Goal: Task Accomplishment & Management: Manage account settings

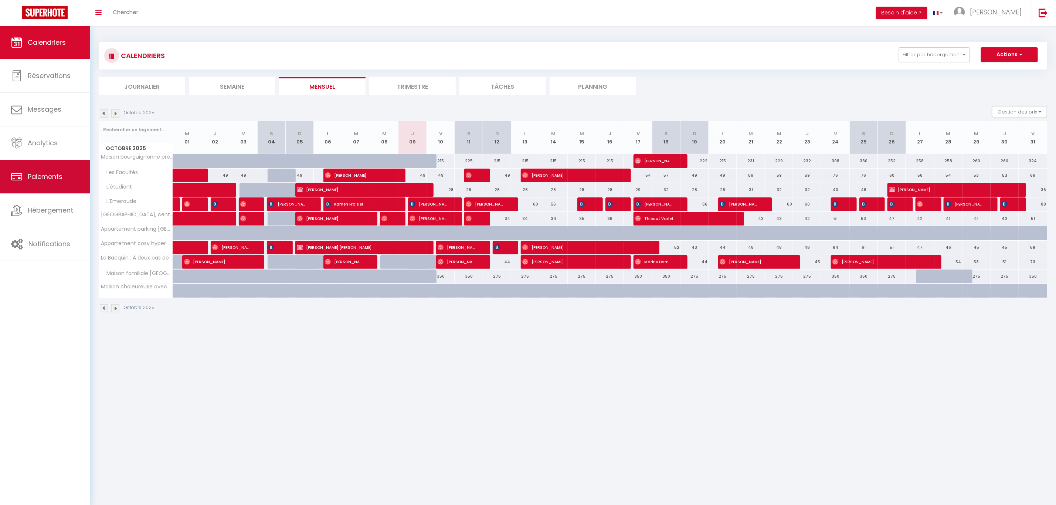
click at [59, 173] on span "Paiements" at bounding box center [45, 176] width 35 height 9
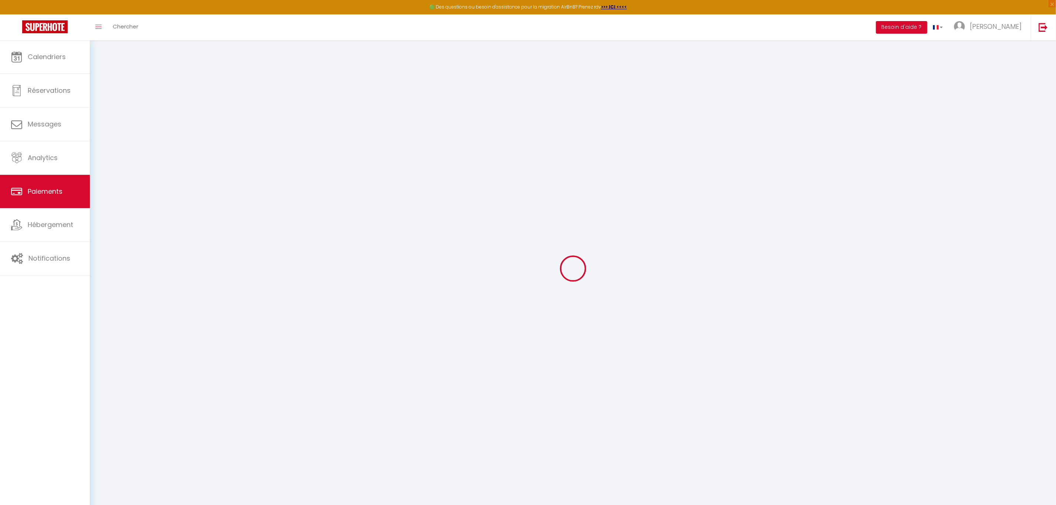
select select "2"
select select "0"
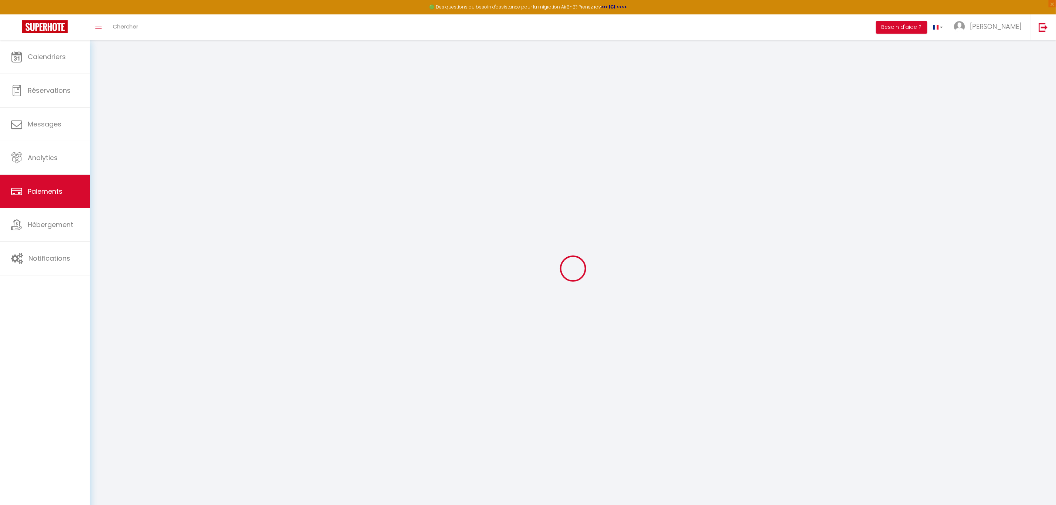
select select "0"
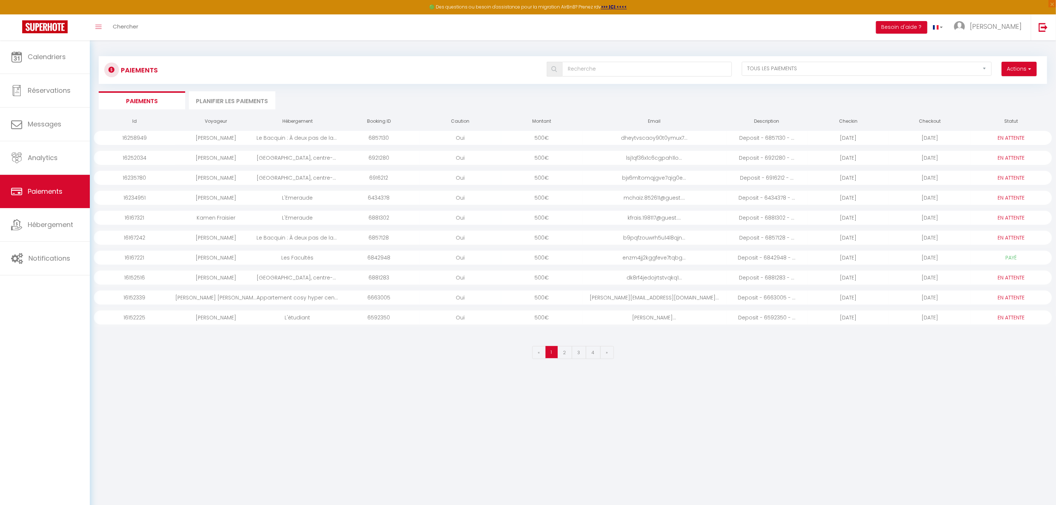
click at [762, 197] on div "Deposit - 6434378 - ..." at bounding box center [766, 198] width 81 height 14
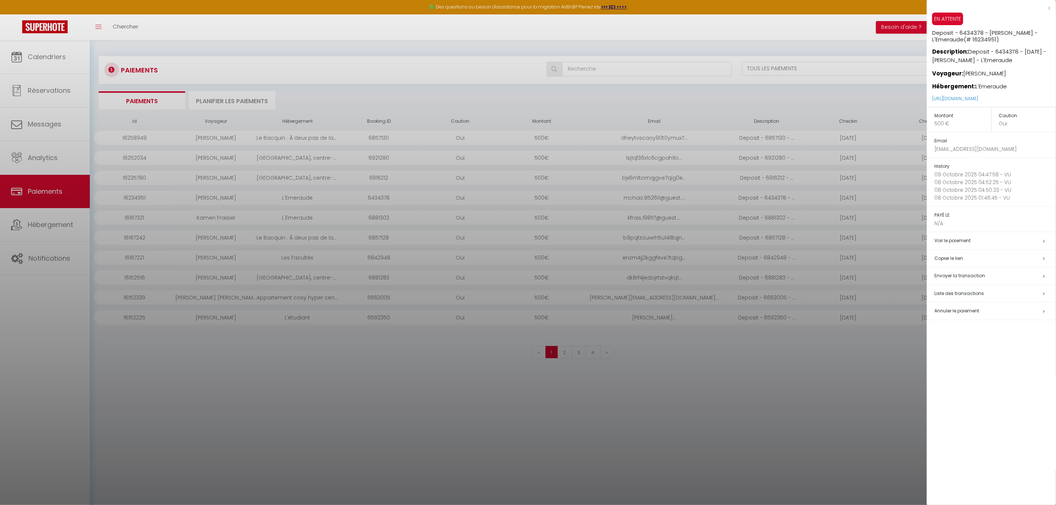
click at [808, 359] on div at bounding box center [528, 252] width 1056 height 505
